Goal: Transaction & Acquisition: Purchase product/service

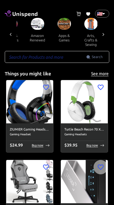
scroll to position [0, 627]
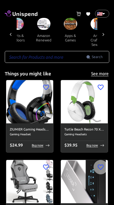
click at [65, 37] on button "apps & games" at bounding box center [70, 38] width 27 height 16
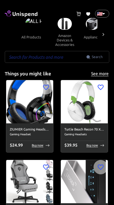
click at [68, 58] on input "text" at bounding box center [45, 57] width 81 height 12
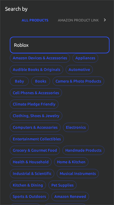
type input "Roblox"
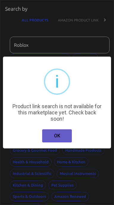
click at [63, 137] on button "OK" at bounding box center [57, 135] width 30 height 13
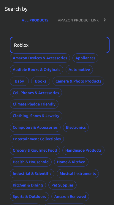
scroll to position [62, 0]
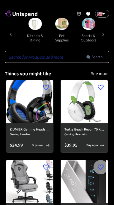
scroll to position [0, 546]
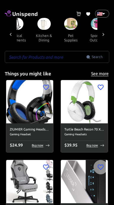
click at [40, 56] on input "text" at bounding box center [45, 57] width 81 height 12
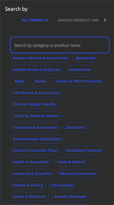
click at [78, 18] on button "AMAZON PRODUCT LINK" at bounding box center [78, 20] width 51 height 14
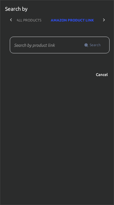
scroll to position [0, 6]
click at [26, 21] on button "ALL PRODUCTS" at bounding box center [28, 20] width 34 height 14
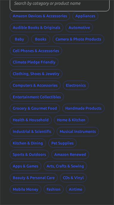
scroll to position [62, 0]
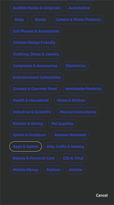
click at [24, 143] on button "Apps & Games" at bounding box center [26, 146] width 32 height 9
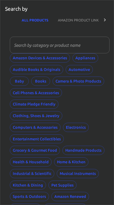
click at [51, 42] on input "text" at bounding box center [58, 45] width 96 height 17
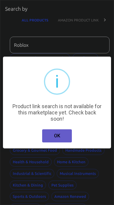
click at [65, 136] on button "OK" at bounding box center [57, 135] width 30 height 13
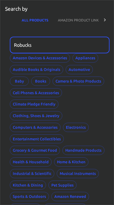
type input "Robucks"
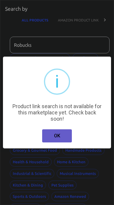
click at [64, 131] on button "OK" at bounding box center [57, 135] width 30 height 13
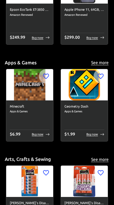
scroll to position [2567, 0]
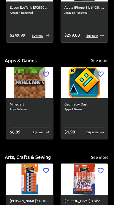
click at [88, 115] on div "Geometry Dash Apps & Games $ 1.99 Buy now" at bounding box center [84, 118] width 47 height 41
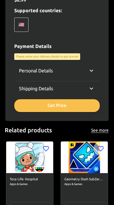
scroll to position [259, 0]
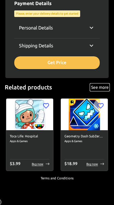
click at [104, 87] on button "See more" at bounding box center [99, 87] width 19 height 7
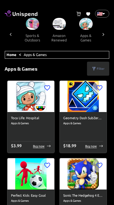
click at [78, 30] on button "apps & games" at bounding box center [86, 38] width 27 height 16
click at [84, 30] on button "apps & games" at bounding box center [86, 38] width 27 height 16
click at [86, 33] on button "apps & games" at bounding box center [86, 38] width 27 height 16
click at [84, 31] on button "apps & games" at bounding box center [86, 38] width 27 height 16
click at [105, 37] on icon at bounding box center [103, 35] width 6 height 6
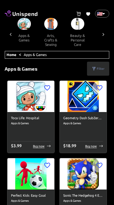
click at [6, 35] on div at bounding box center [11, 34] width 12 height 33
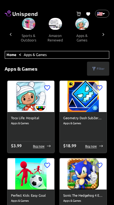
scroll to position [0, 611]
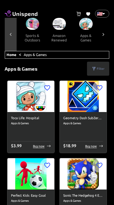
click at [15, 33] on div at bounding box center [11, 34] width 12 height 33
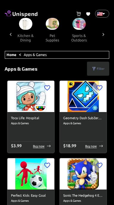
scroll to position [0, 549]
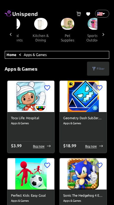
click at [15, 30] on div at bounding box center [11, 34] width 12 height 33
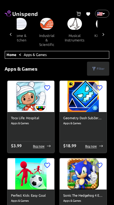
click at [12, 30] on div at bounding box center [11, 34] width 12 height 33
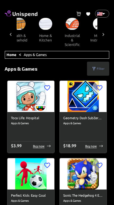
scroll to position [0, 426]
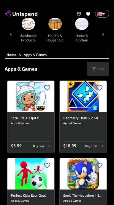
click at [8, 33] on icon at bounding box center [11, 35] width 6 height 6
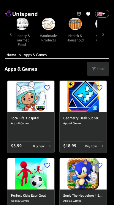
scroll to position [0, 364]
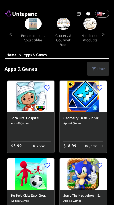
click at [11, 33] on icon at bounding box center [11, 34] width 2 height 3
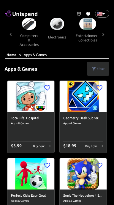
scroll to position [0, 302]
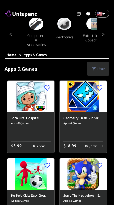
click at [12, 33] on icon at bounding box center [11, 35] width 6 height 6
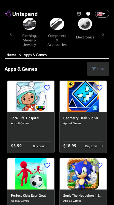
scroll to position [0, 240]
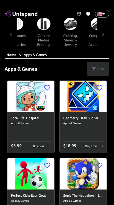
click at [9, 32] on icon at bounding box center [11, 35] width 6 height 6
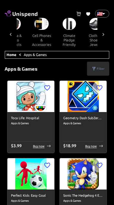
scroll to position [0, 178]
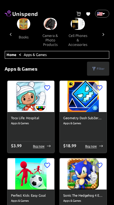
click at [9, 32] on icon at bounding box center [11, 35] width 6 height 6
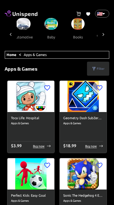
scroll to position [0, 117]
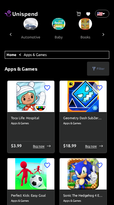
click at [8, 30] on div at bounding box center [11, 34] width 12 height 33
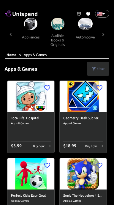
scroll to position [0, 55]
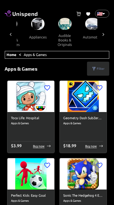
click at [11, 32] on icon at bounding box center [11, 35] width 6 height 6
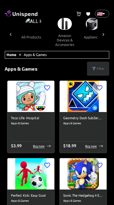
scroll to position [0, 0]
click at [67, 31] on button "amazon devices & accessories" at bounding box center [65, 40] width 29 height 21
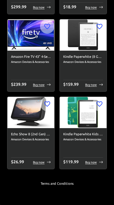
scroll to position [3777, 0]
